Goal: Task Accomplishment & Management: Manage account settings

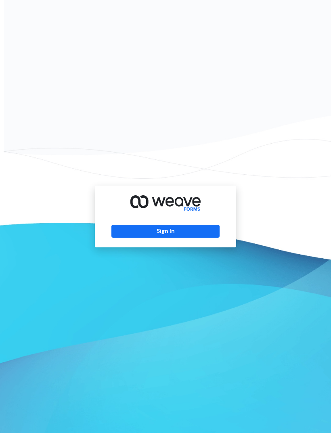
click at [133, 237] on button "Sign In" at bounding box center [165, 231] width 108 height 13
